Goal: Find specific page/section: Find specific page/section

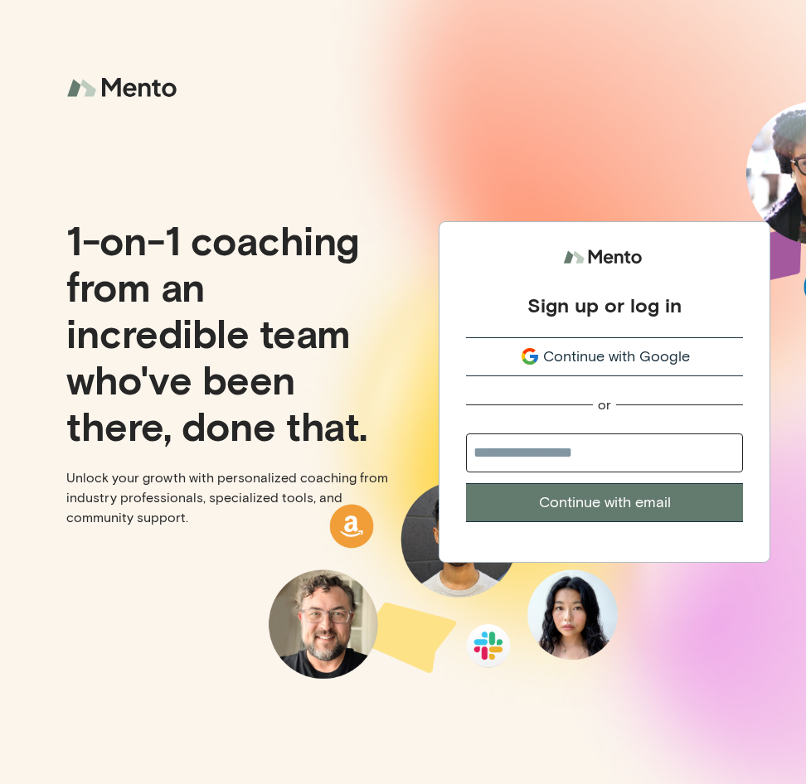
click at [583, 351] on span "Continue with Google" at bounding box center [616, 357] width 147 height 22
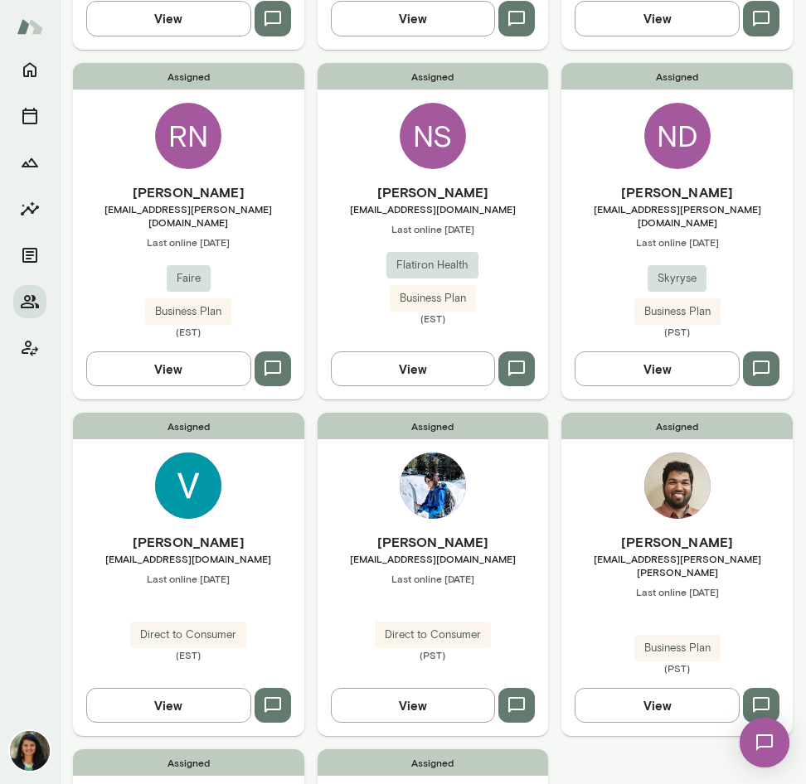
scroll to position [471, 0]
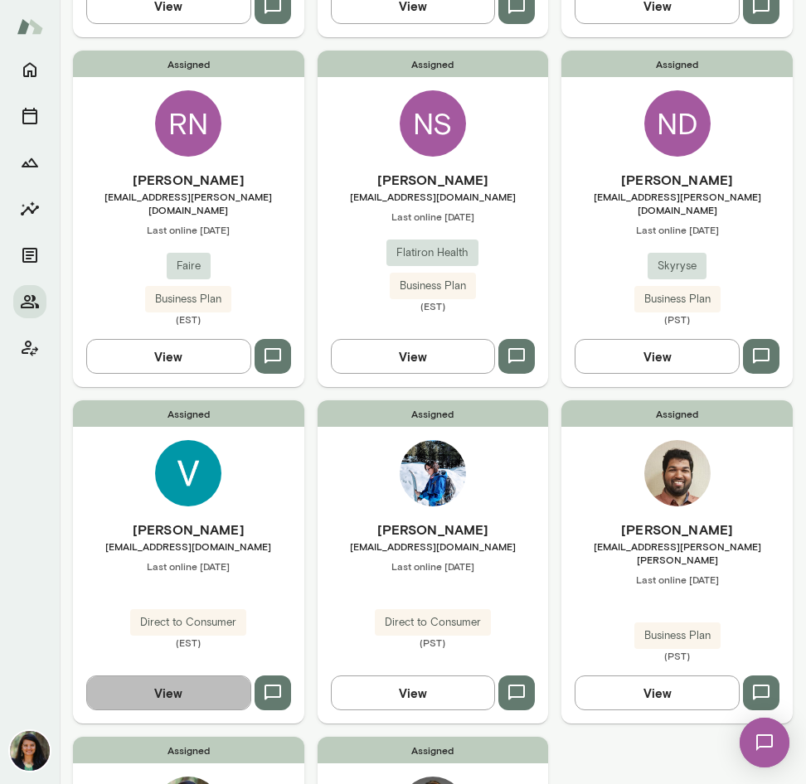
click at [167, 675] on button "View" at bounding box center [168, 692] width 165 height 35
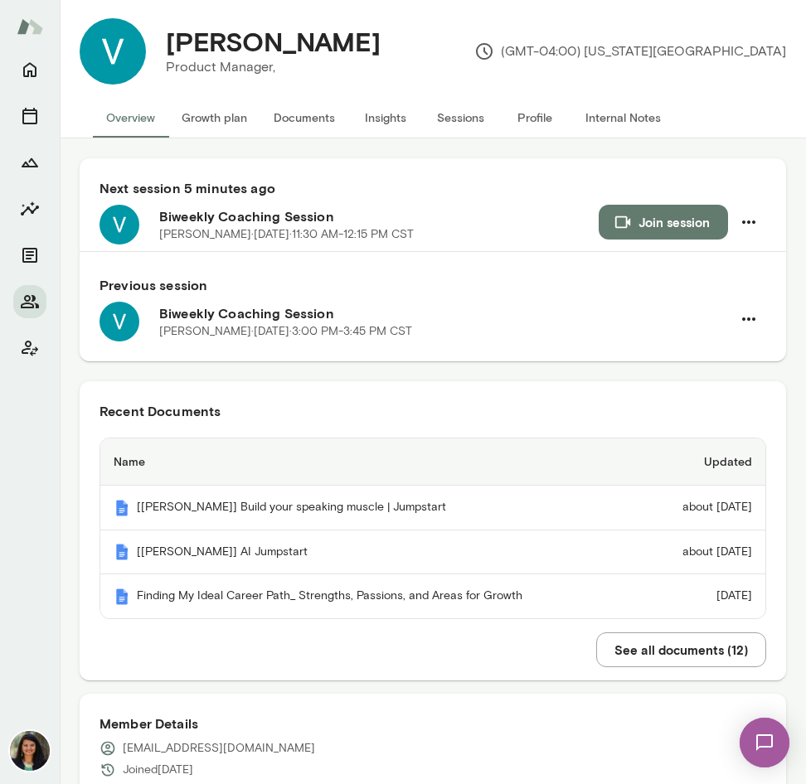
scroll to position [16, 0]
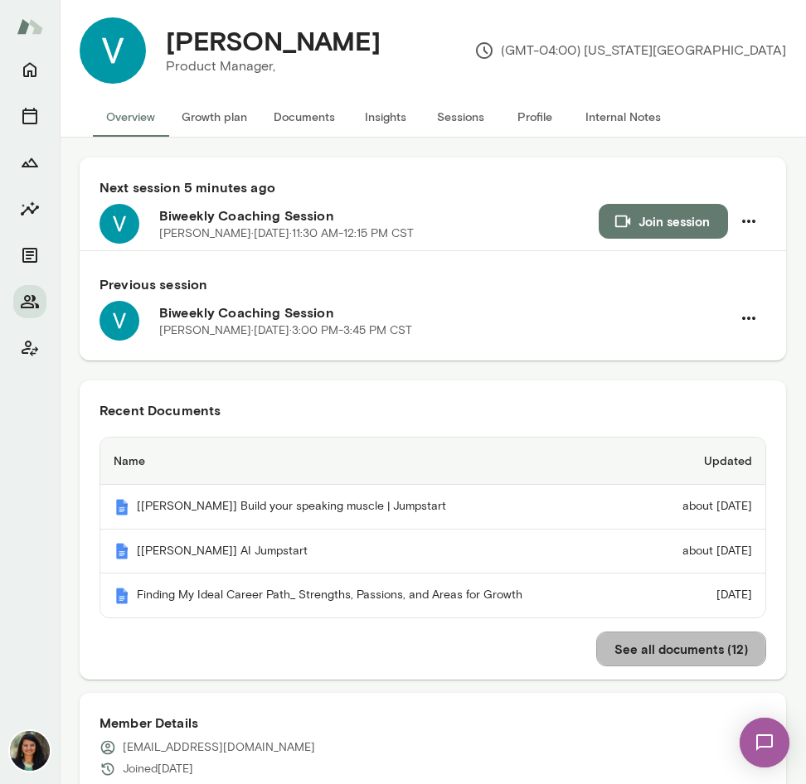
click at [612, 653] on button "See all documents ( 12 )" at bounding box center [681, 648] width 170 height 35
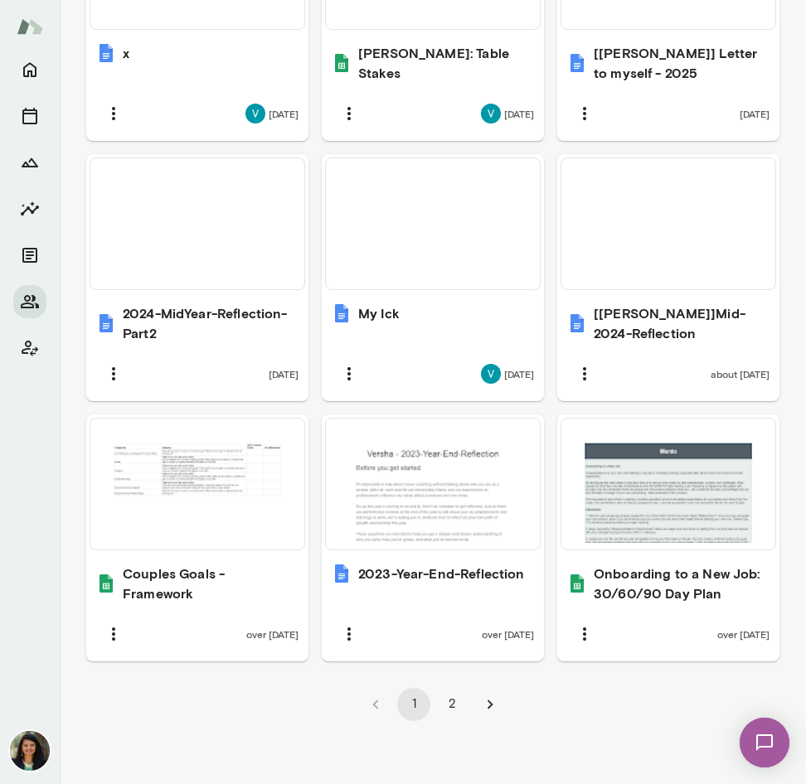
scroll to position [1218, 0]
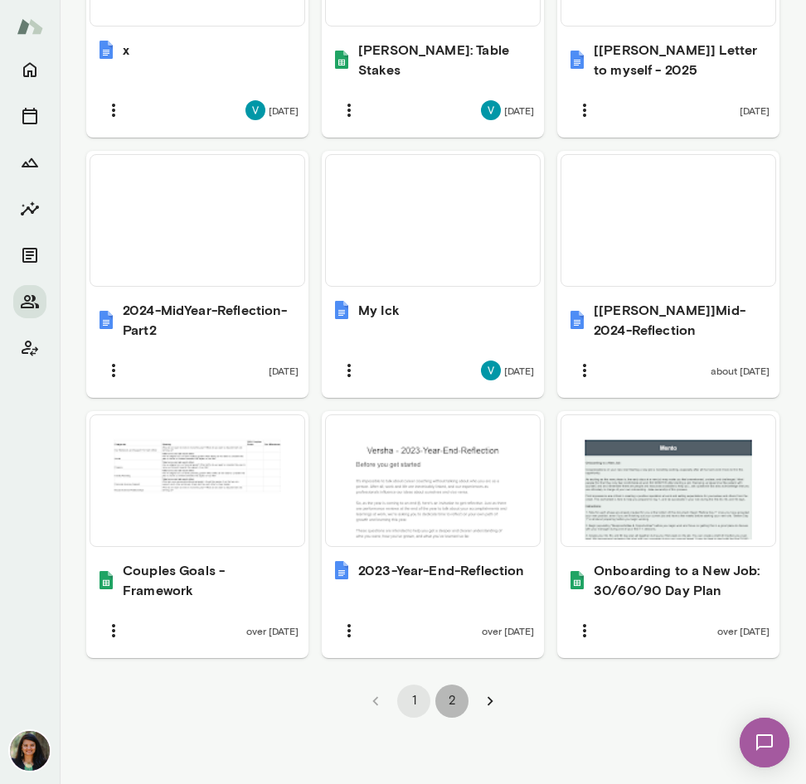
click at [445, 699] on button "2" at bounding box center [451, 701] width 33 height 33
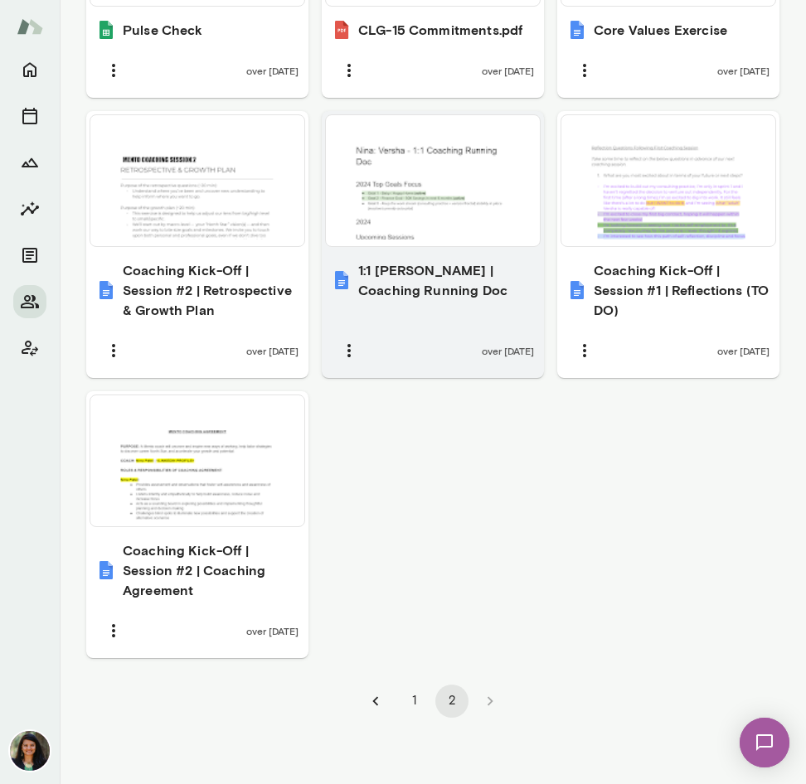
click at [469, 217] on div at bounding box center [432, 181] width 201 height 118
